Goal: Task Accomplishment & Management: Complete application form

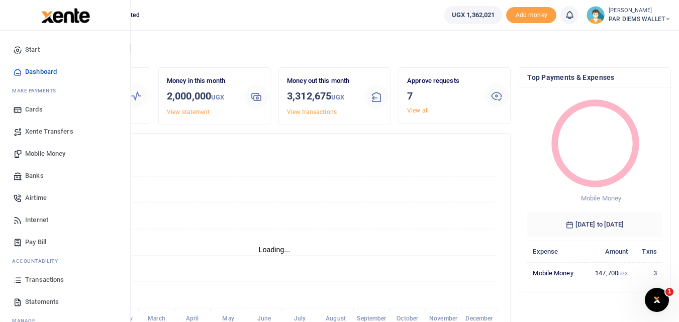
click at [24, 284] on link "Transactions" at bounding box center [65, 280] width 114 height 22
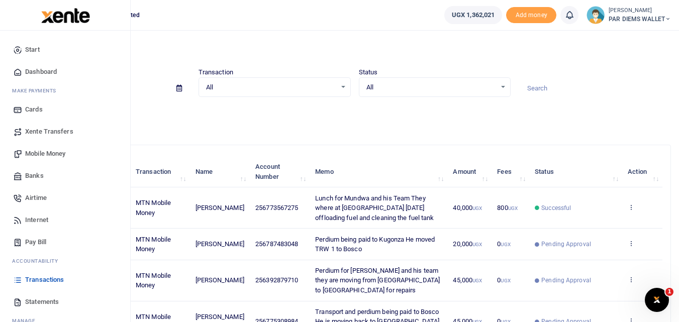
click at [43, 147] on link "Mobile Money" at bounding box center [65, 154] width 114 height 22
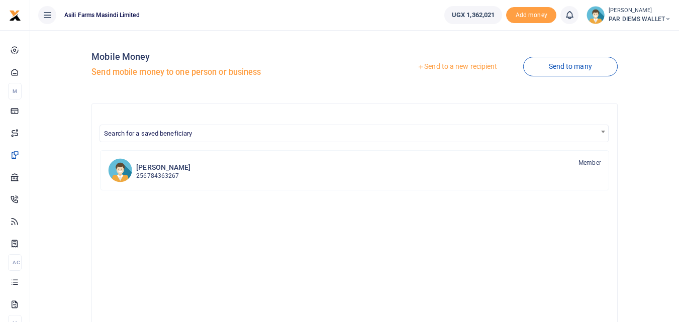
click at [453, 66] on link "Send to a new recipient" at bounding box center [456, 67] width 131 height 18
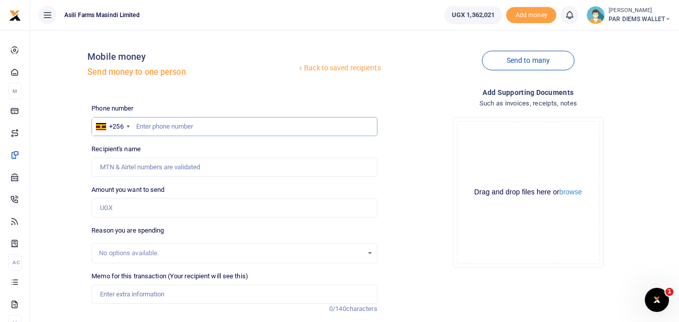
click at [175, 125] on input "text" at bounding box center [233, 126] width 285 height 19
click at [172, 124] on input "text" at bounding box center [233, 126] width 285 height 19
click at [162, 124] on input "text" at bounding box center [233, 126] width 285 height 19
type input "772734474"
type input "Alex Leka Ebucu"
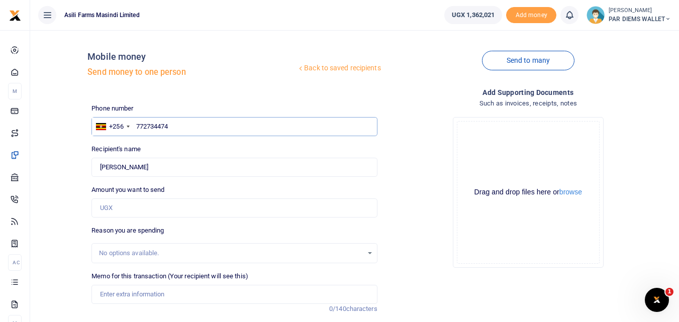
type input "772734474"
click at [127, 206] on input "Amount you want to send" at bounding box center [233, 207] width 285 height 19
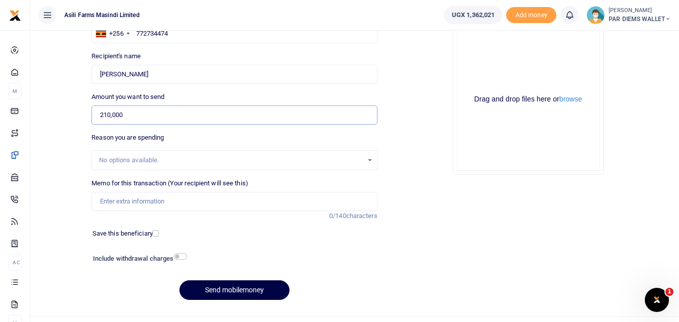
scroll to position [113, 0]
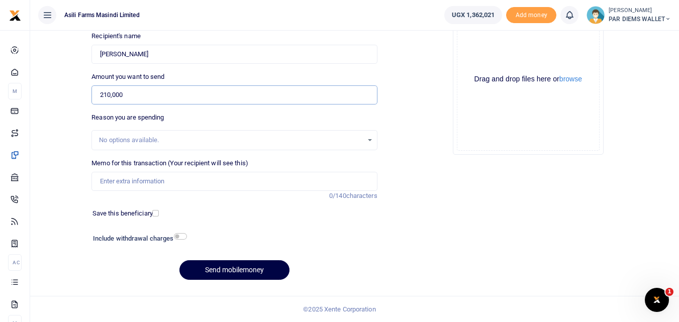
type input "210,000"
click at [115, 177] on input "Memo for this transaction (Your recipient will see this)" at bounding box center [233, 181] width 285 height 19
click at [221, 181] on input "Perdium being paid to a team moving to" at bounding box center [233, 181] width 285 height 19
click at [226, 184] on input "Perdium being paid to a team moving to" at bounding box center [233, 181] width 285 height 19
click at [225, 187] on input "Perdium being paid to a team moving to" at bounding box center [233, 181] width 285 height 19
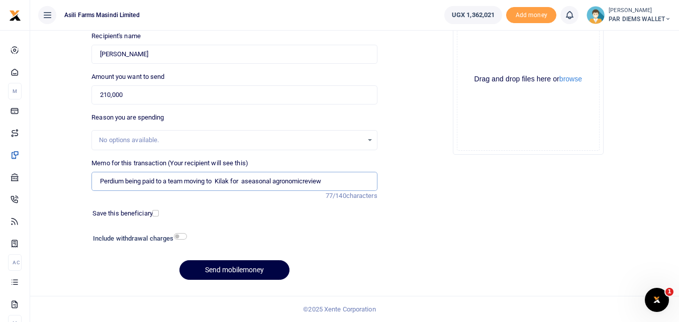
click at [350, 178] on input "Perdium being paid to a team moving to Kilak for aseasonal agronomicreview" at bounding box center [233, 181] width 285 height 19
type input "Perdium being paid to a team moving to Kilak for aseasonal agronomicreview"
click at [475, 44] on div "Drag and drop files here or browse Powered by Uppy" at bounding box center [528, 79] width 143 height 143
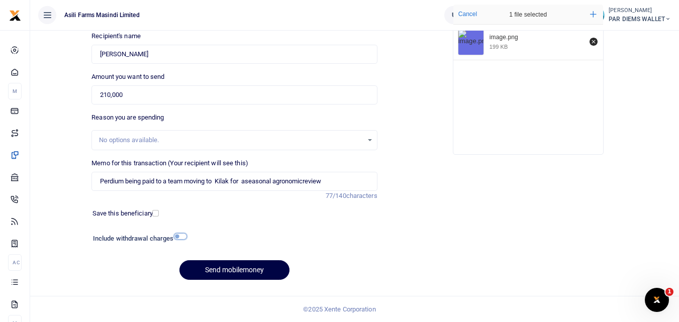
click at [181, 236] on input "checkbox" at bounding box center [180, 236] width 13 height 7
checkbox input "true"
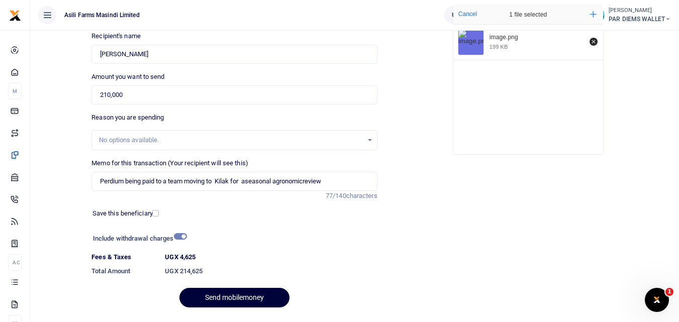
click at [230, 296] on button "Send mobilemoney" at bounding box center [234, 298] width 110 height 20
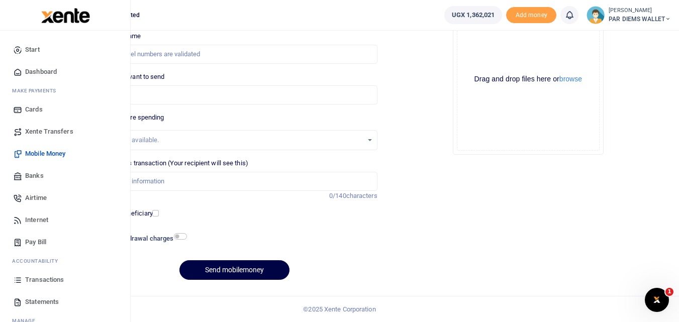
click at [16, 279] on icon at bounding box center [17, 279] width 9 height 9
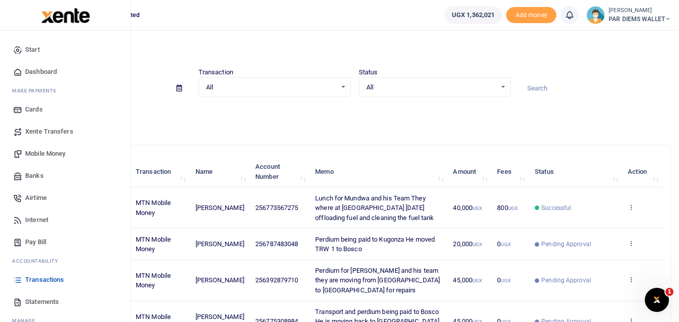
click at [47, 154] on span "Mobile Money" at bounding box center [45, 154] width 40 height 10
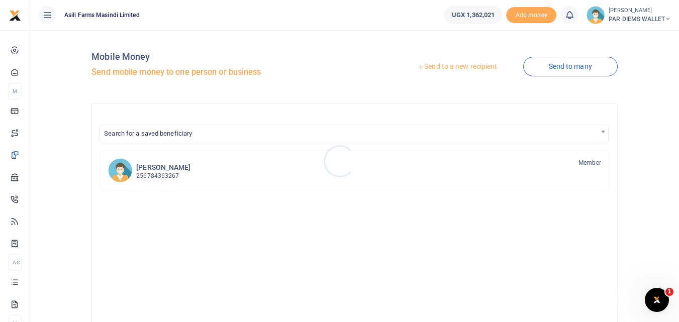
click at [459, 65] on div at bounding box center [339, 161] width 679 height 322
click at [459, 64] on link "Send to a new recipient" at bounding box center [456, 67] width 131 height 18
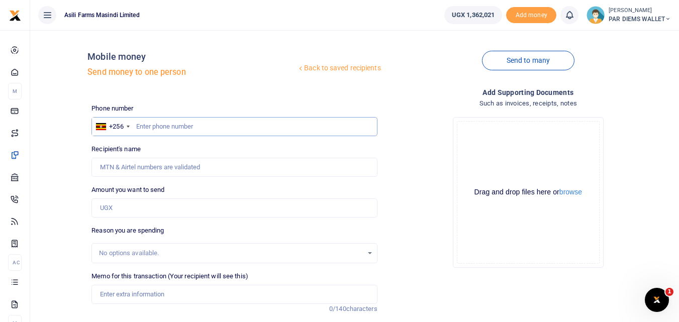
click at [172, 125] on input "text" at bounding box center [233, 126] width 285 height 19
click at [116, 204] on input "Amount you want to send" at bounding box center [233, 207] width 285 height 19
paste input "256 784 747529"
type input "256 784 747529"
click at [158, 128] on input "text" at bounding box center [233, 126] width 285 height 19
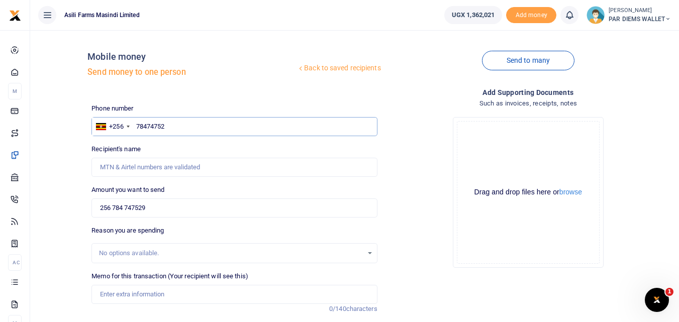
type input "784747529"
type input "[PERSON_NAME]"
type input "784747529"
click at [164, 202] on input "256 784 747529" at bounding box center [233, 207] width 285 height 19
type input "2"
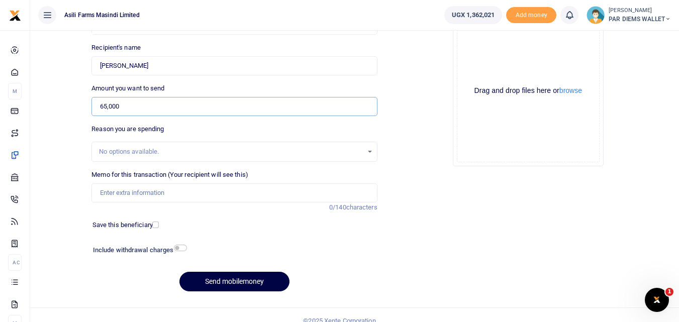
scroll to position [113, 0]
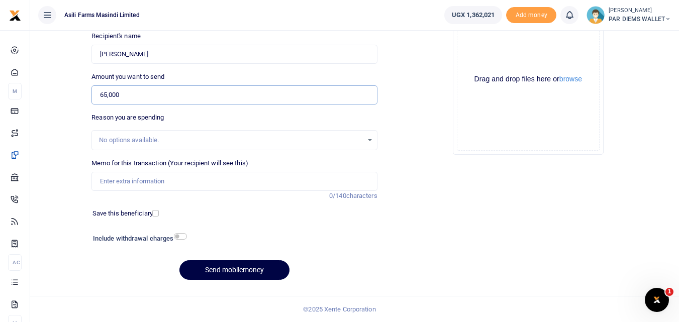
type input "65,000"
click at [146, 179] on input "Memo for this transaction (Your recipient will see this)" at bounding box center [233, 181] width 285 height 19
click at [238, 179] on input "Transport and perdium being paid to" at bounding box center [233, 181] width 285 height 19
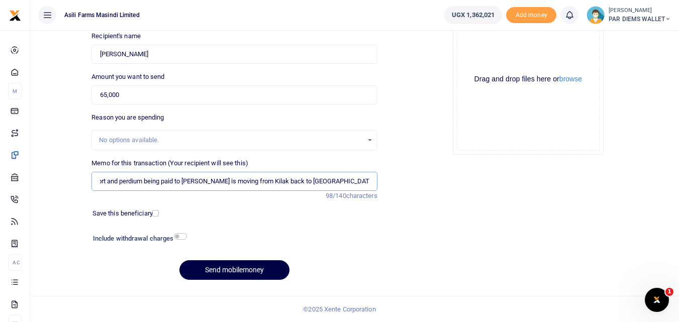
scroll to position [0, 24]
type input "Transport and perdium being paid to [PERSON_NAME] is moving from Kilak back to …"
click at [502, 42] on div "Drag and drop files here or browse Powered by Uppy" at bounding box center [528, 79] width 143 height 143
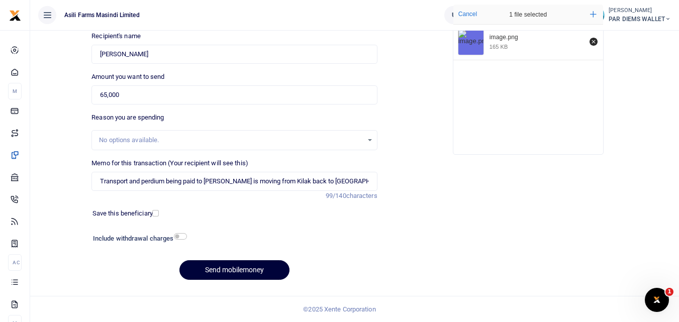
click at [256, 266] on button "Send mobilemoney" at bounding box center [234, 270] width 110 height 20
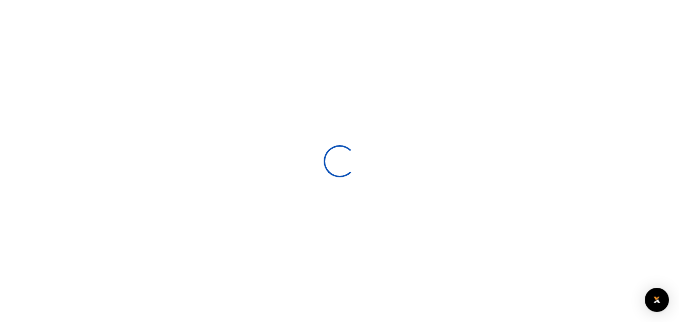
select select
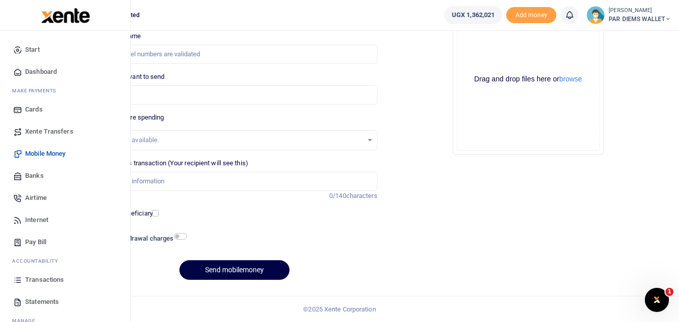
click at [18, 287] on link "Transactions" at bounding box center [65, 280] width 114 height 22
